Goal: Task Accomplishment & Management: Use online tool/utility

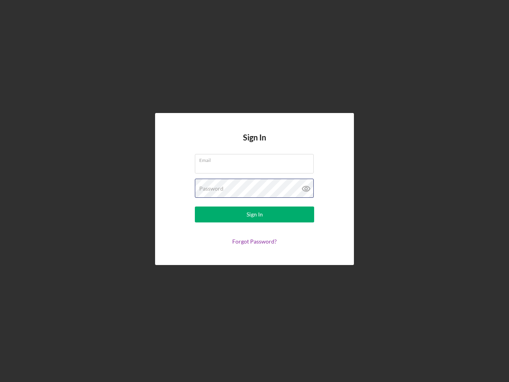
click at [254, 191] on div "Password" at bounding box center [254, 189] width 119 height 20
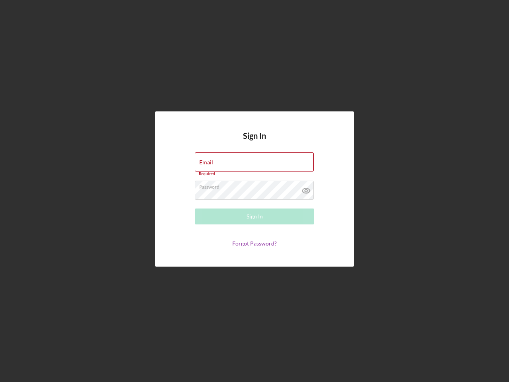
click at [306, 188] on icon at bounding box center [306, 191] width 20 height 20
